Goal: Transaction & Acquisition: Obtain resource

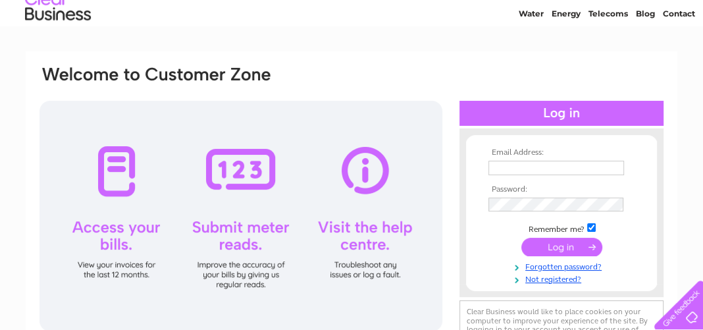
scroll to position [65, 0]
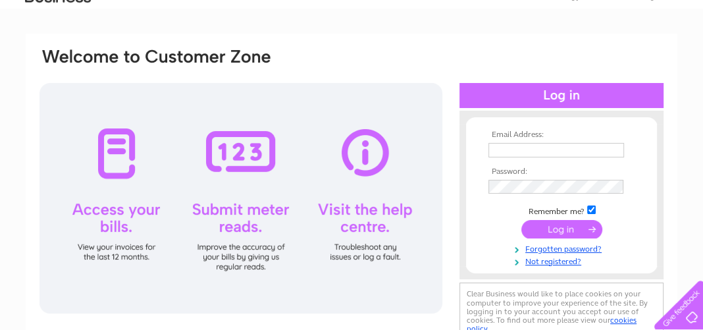
type input "[EMAIL_ADDRESS][DOMAIN_NAME]"
click at [111, 160] on div at bounding box center [240, 198] width 403 height 230
click at [537, 220] on input "submit" at bounding box center [561, 229] width 81 height 18
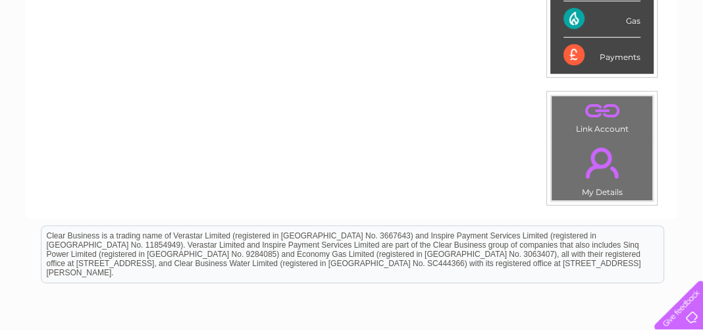
scroll to position [132, 0]
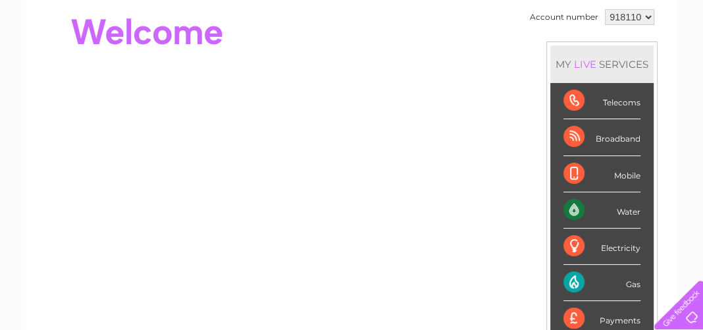
click at [595, 248] on div "Electricity" at bounding box center [601, 246] width 77 height 36
click at [571, 244] on div "Electricity" at bounding box center [601, 246] width 77 height 36
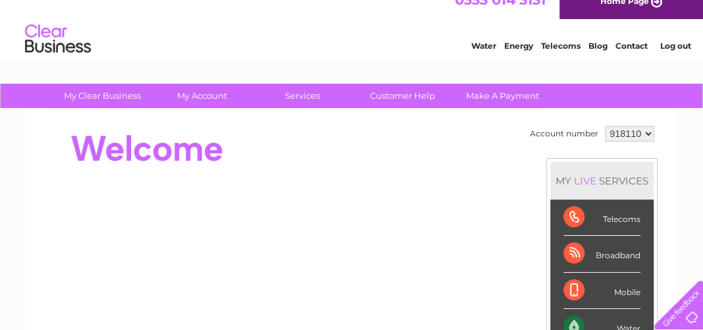
scroll to position [0, 0]
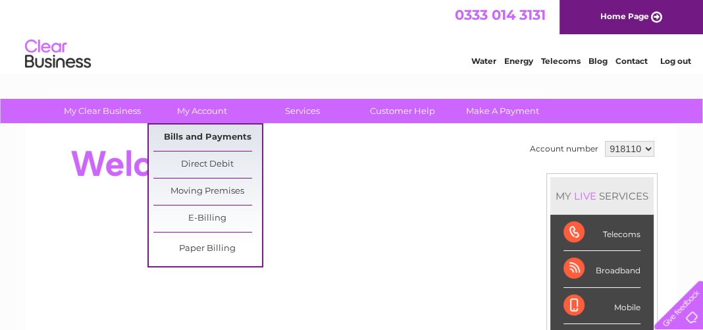
click at [216, 139] on link "Bills and Payments" at bounding box center [207, 137] width 109 height 26
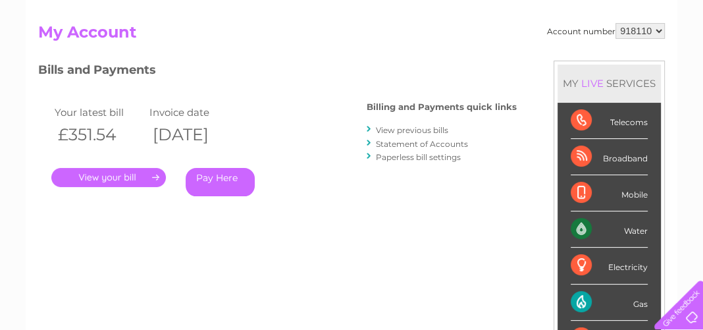
scroll to position [132, 0]
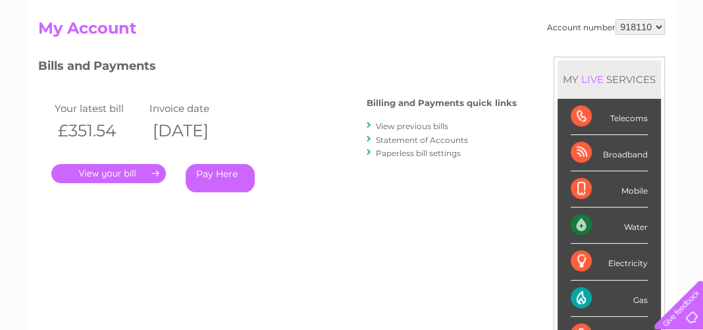
click at [143, 170] on link "." at bounding box center [108, 173] width 114 height 19
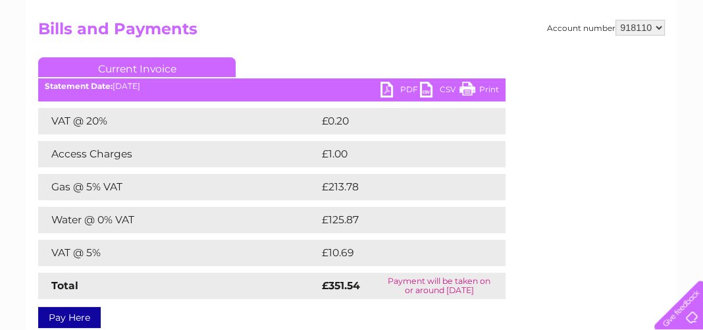
scroll to position [132, 0]
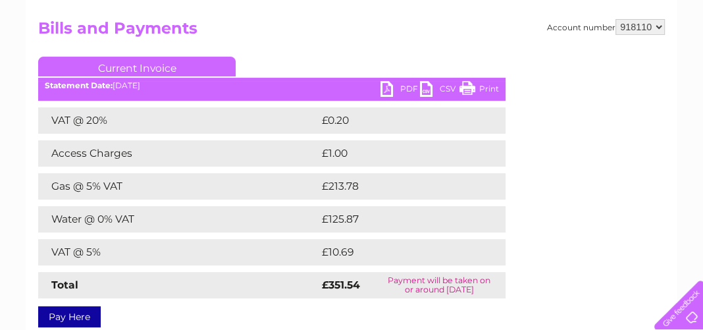
click at [395, 91] on link "PDF" at bounding box center [399, 90] width 39 height 19
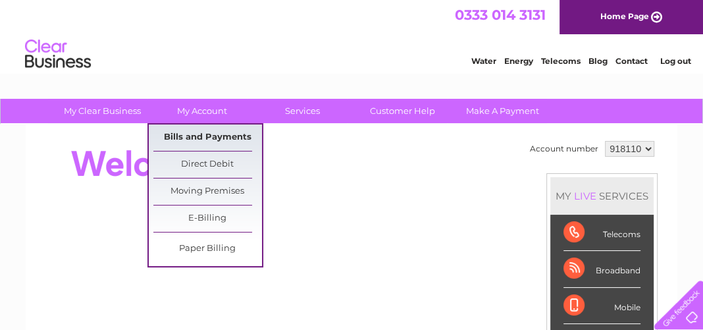
click at [225, 136] on link "Bills and Payments" at bounding box center [207, 137] width 109 height 26
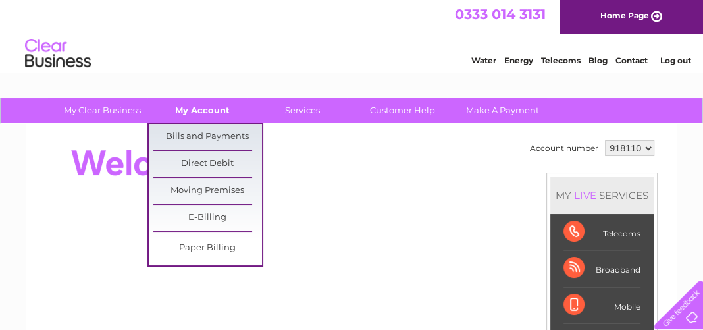
click at [221, 111] on link "My Account" at bounding box center [202, 110] width 109 height 24
click at [219, 133] on link "Bills and Payments" at bounding box center [207, 137] width 109 height 26
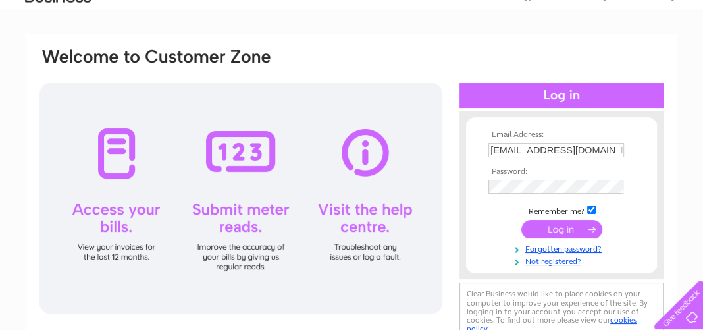
click at [561, 228] on input "submit" at bounding box center [561, 229] width 81 height 18
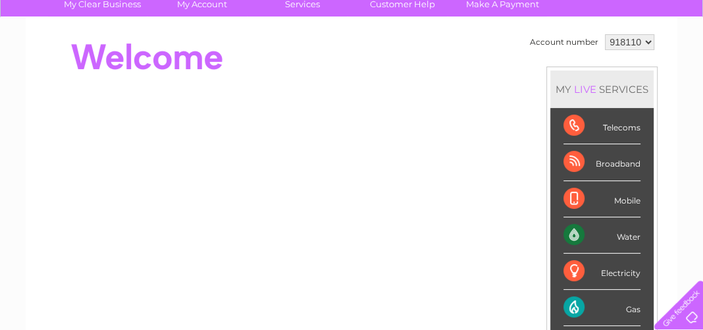
scroll to position [132, 0]
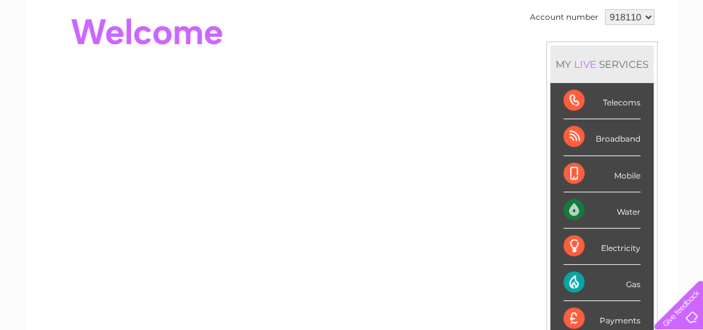
click at [586, 235] on div "Electricity" at bounding box center [601, 246] width 77 height 36
click at [576, 241] on div "Electricity" at bounding box center [601, 246] width 77 height 36
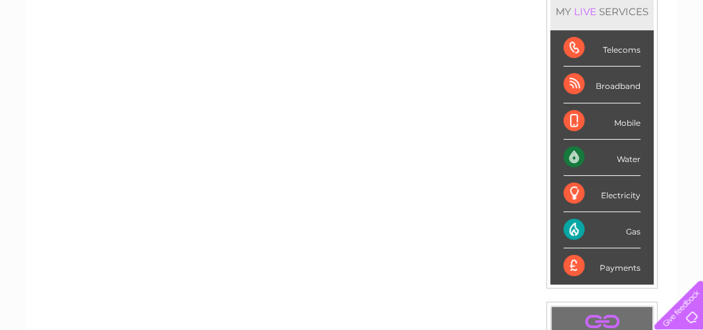
scroll to position [0, 0]
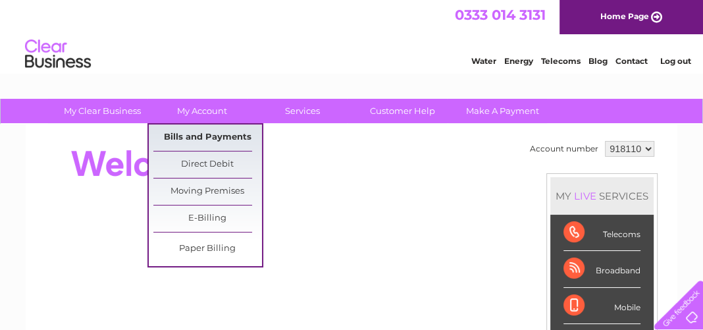
click at [198, 132] on link "Bills and Payments" at bounding box center [207, 137] width 109 height 26
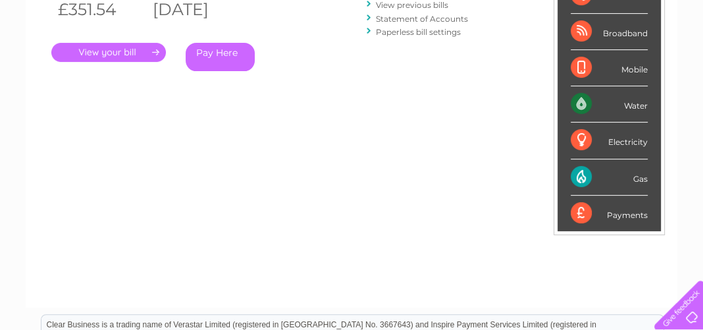
scroll to position [67, 0]
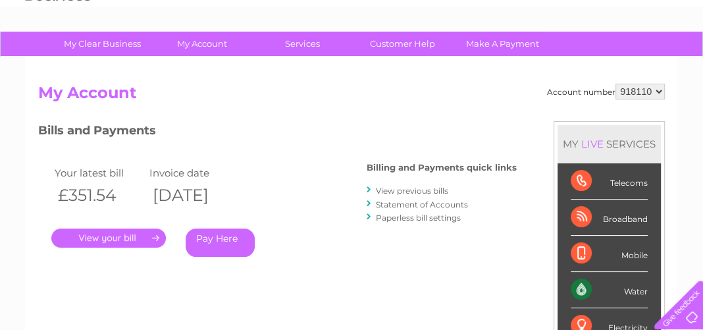
click at [412, 186] on link "View previous bills" at bounding box center [412, 191] width 72 height 10
